Goal: Task Accomplishment & Management: Manage account settings

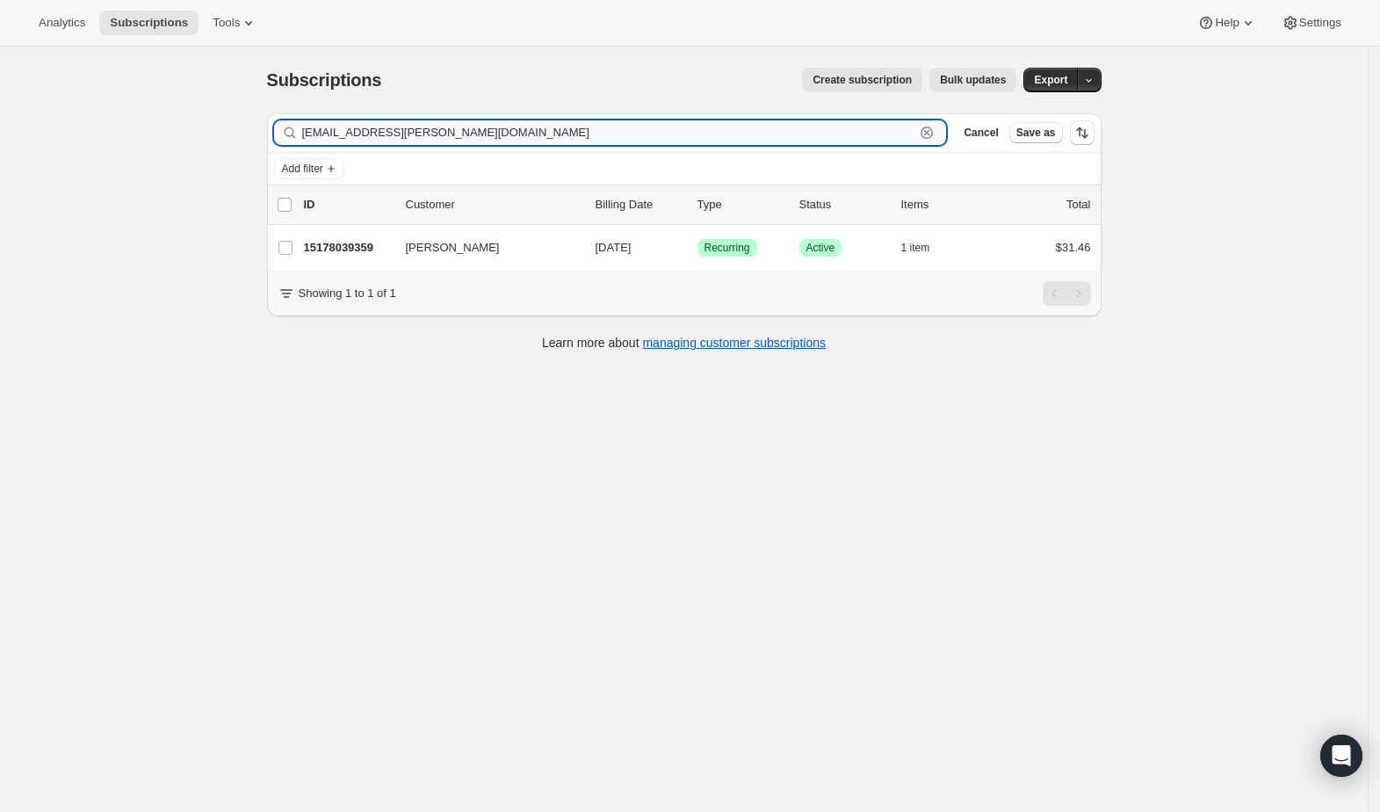
click at [913, 135] on input "[EMAIL_ADDRESS][PERSON_NAME][DOMAIN_NAME]" at bounding box center [608, 132] width 613 height 25
drag, startPoint x: 465, startPoint y: 135, endPoint x: 206, endPoint y: 144, distance: 260.1
click at [214, 137] on div "Subscriptions. This page is ready Subscriptions Create subscription Bulk update…" at bounding box center [684, 453] width 1368 height 812
paste input "erikadwea"
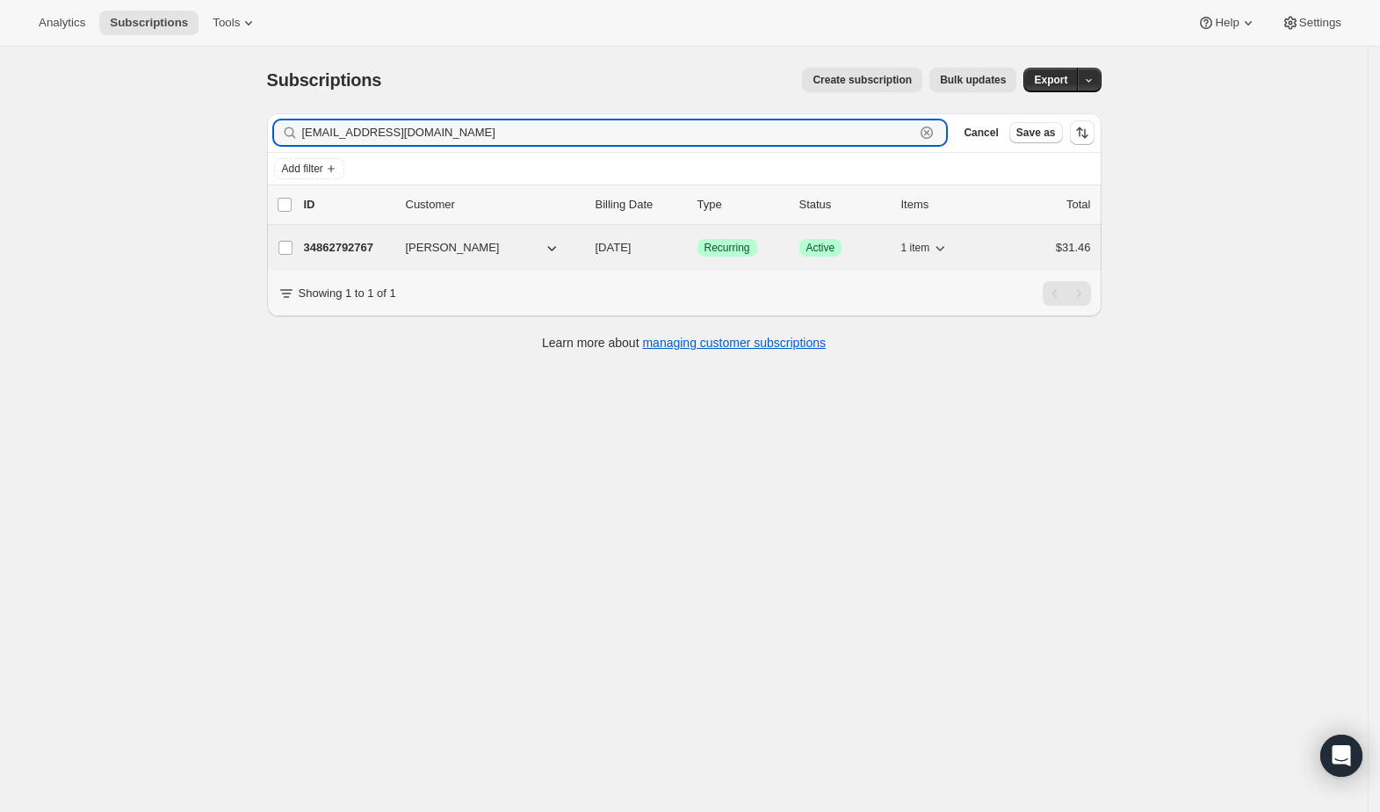
type input "[EMAIL_ADDRESS][DOMAIN_NAME]"
click at [382, 253] on p "34862792767" at bounding box center [348, 248] width 88 height 18
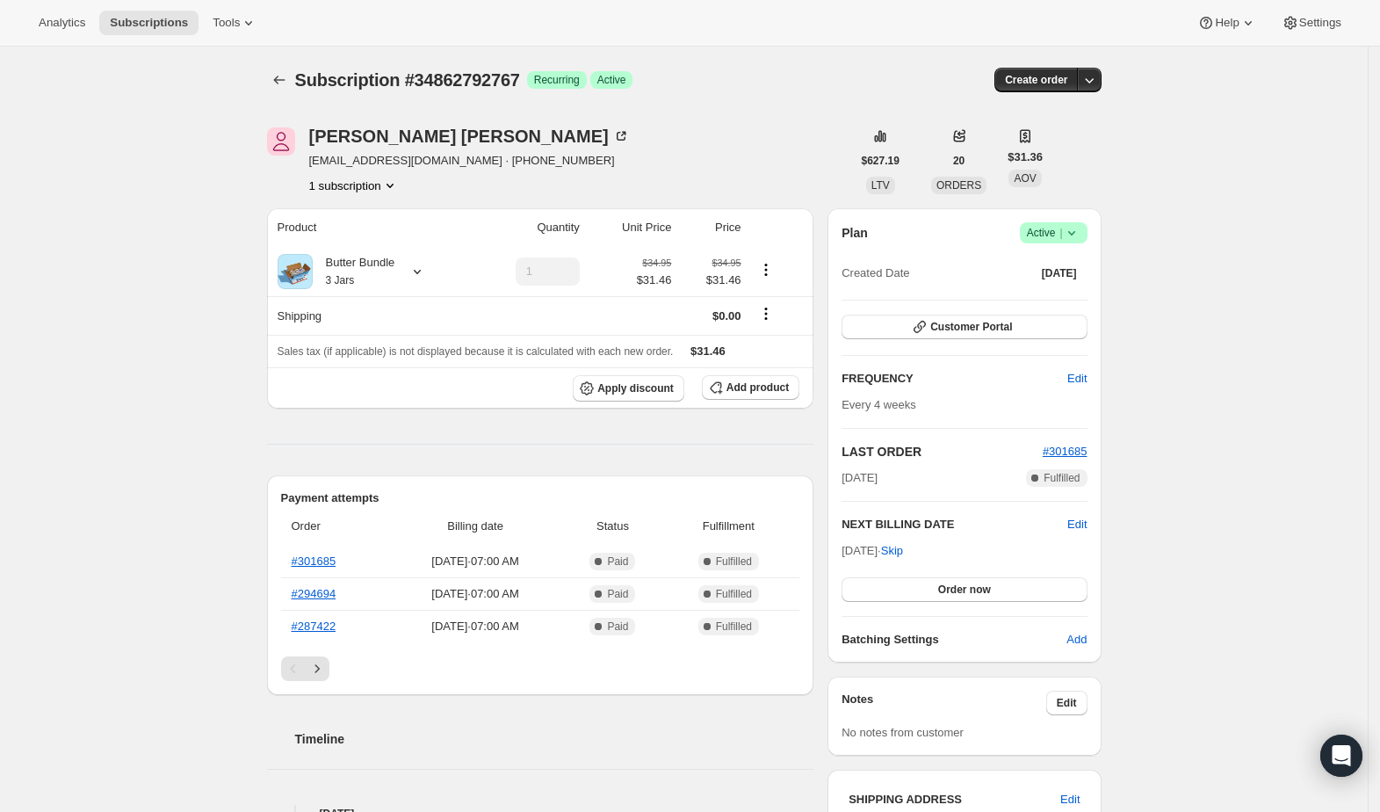
scroll to position [351, 0]
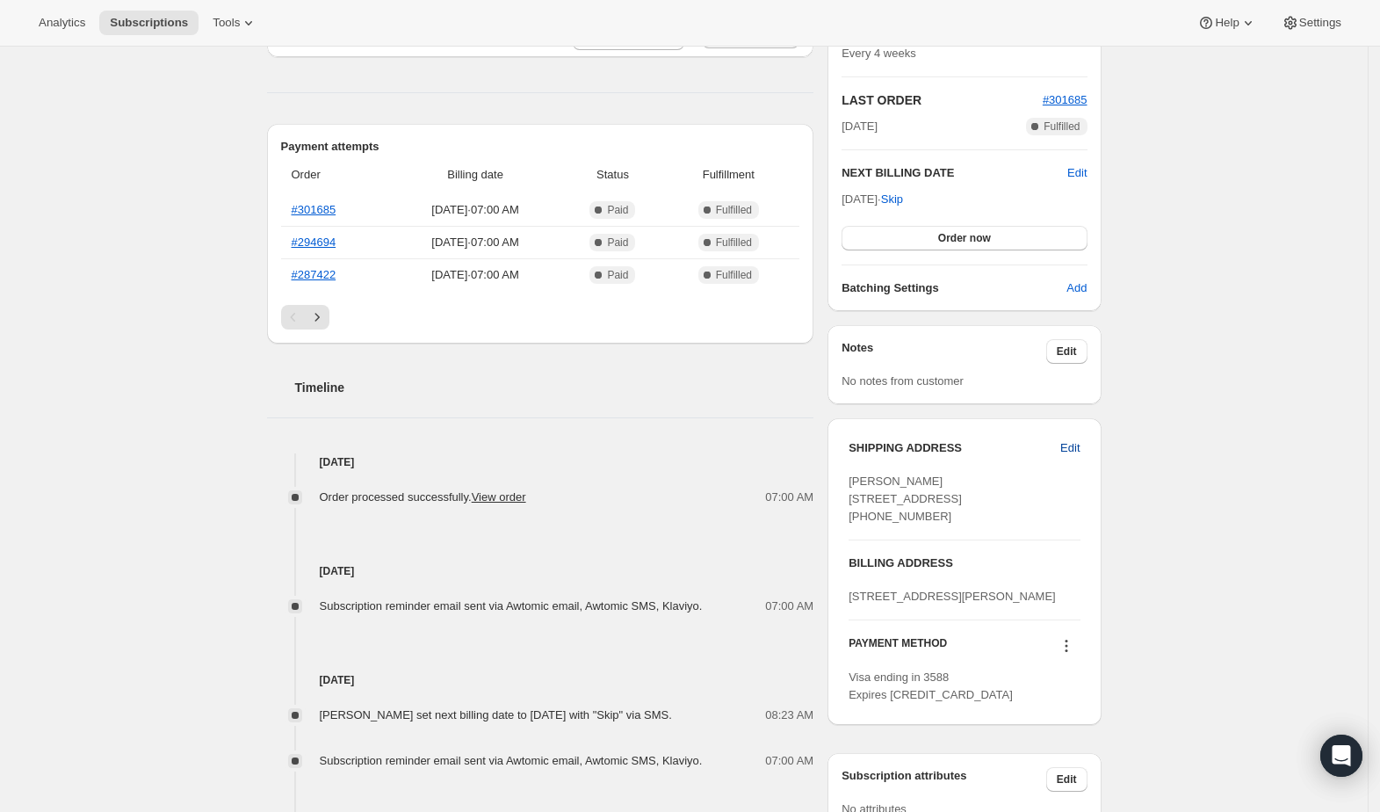
click at [1079, 444] on span "Edit" at bounding box center [1069, 448] width 19 height 18
select select "CT"
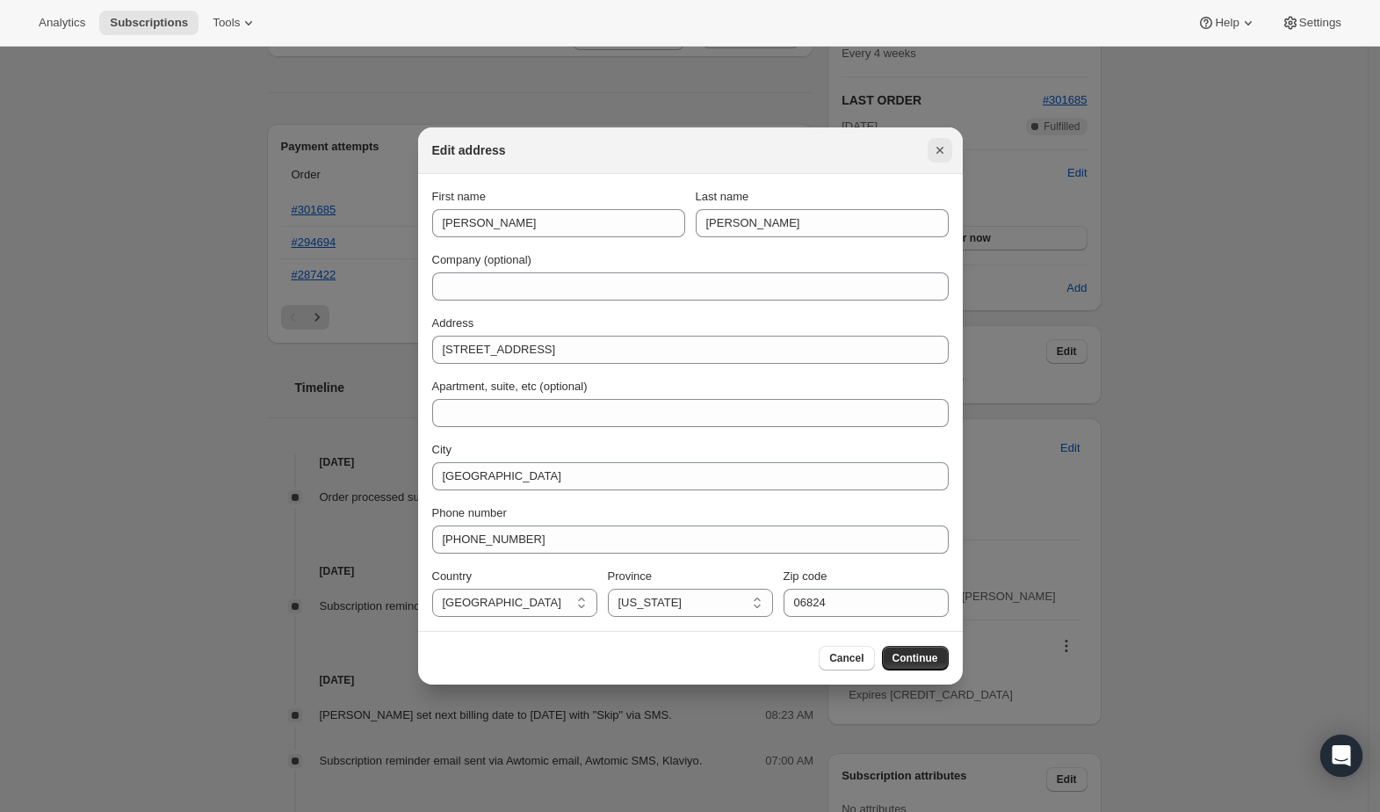
click at [942, 156] on icon "Close" at bounding box center [940, 150] width 18 height 18
